Goal: Information Seeking & Learning: Compare options

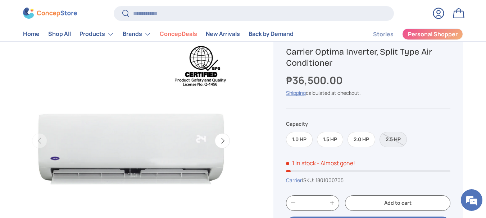
scroll to position [72, 0]
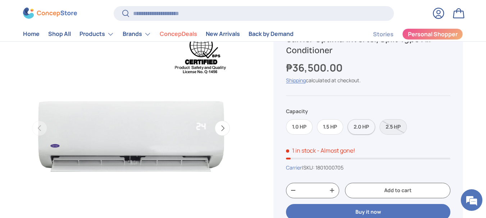
click at [353, 127] on label "2.0 HP" at bounding box center [362, 126] width 28 height 15
click at [331, 126] on label "1.5 HP" at bounding box center [330, 126] width 26 height 15
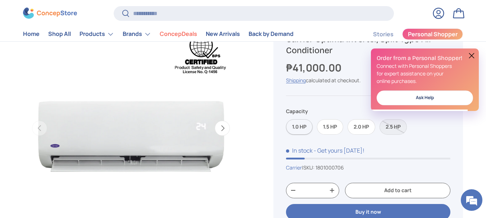
click at [297, 127] on label "1.0 HP" at bounding box center [299, 126] width 27 height 15
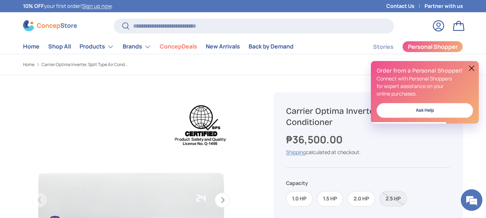
click at [470, 68] on button at bounding box center [471, 68] width 9 height 9
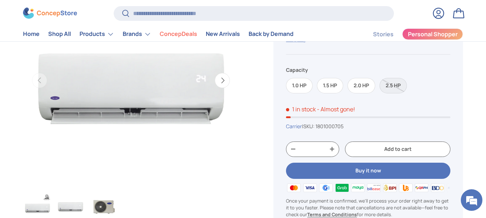
scroll to position [108, 0]
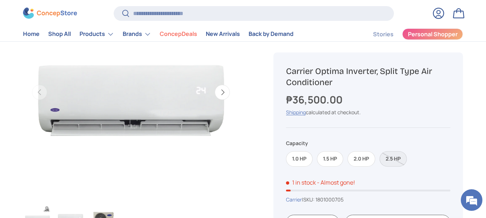
click at [388, 159] on label "2.5 HP" at bounding box center [393, 158] width 27 height 15
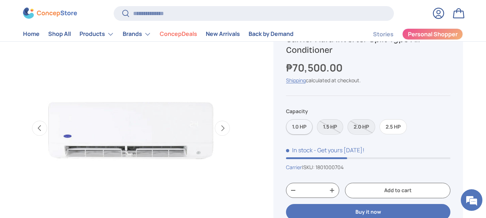
scroll to position [0, 220]
click at [307, 126] on label "1.0 HP" at bounding box center [299, 126] width 27 height 15
click at [334, 129] on label "1.5 HP" at bounding box center [330, 126] width 26 height 15
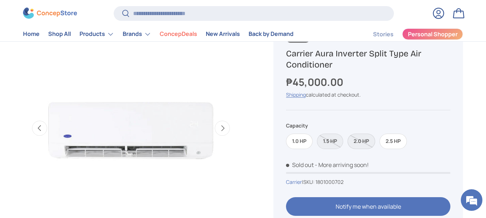
click at [358, 137] on label "2.0 HP" at bounding box center [362, 141] width 28 height 15
click at [387, 141] on label "2.5 HP" at bounding box center [393, 141] width 27 height 15
